Goal: Task Accomplishment & Management: Use online tool/utility

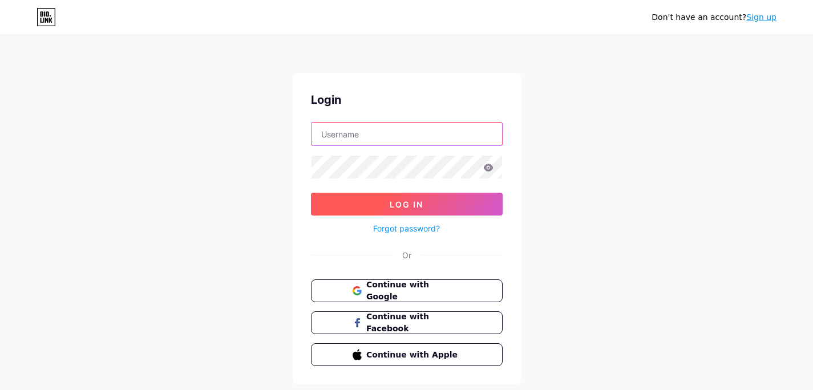
type input "[EMAIL_ADDRESS][DOMAIN_NAME]"
click at [373, 201] on button "Log In" at bounding box center [407, 204] width 192 height 23
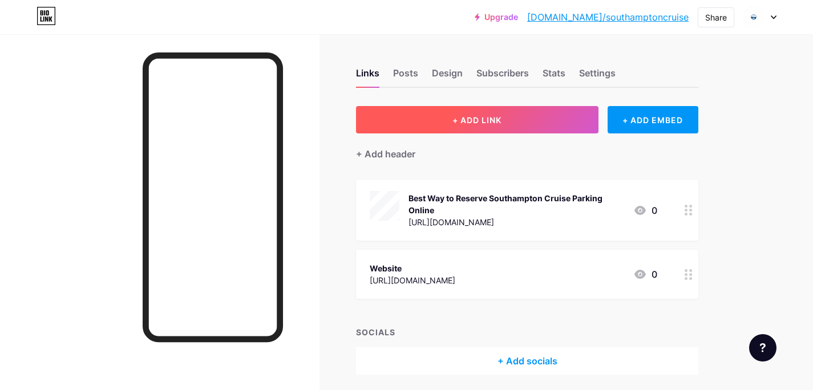
click at [502, 122] on span "+ ADD LINK" at bounding box center [476, 120] width 49 height 10
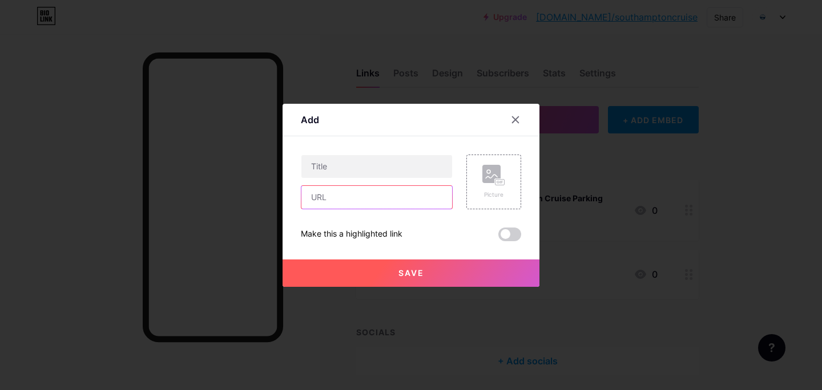
click at [334, 195] on input "text" at bounding box center [376, 197] width 151 height 23
paste input "[URL][DOMAIN_NAME]"
type input "[URL][DOMAIN_NAME]"
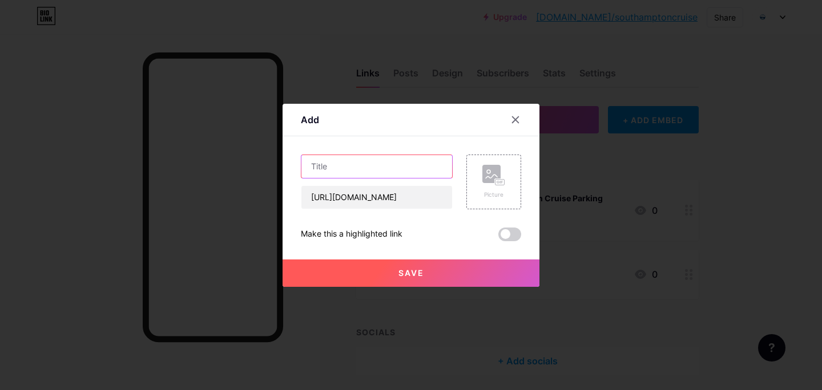
click at [325, 165] on input "text" at bounding box center [376, 166] width 151 height 23
